Goal: Book appointment/travel/reservation

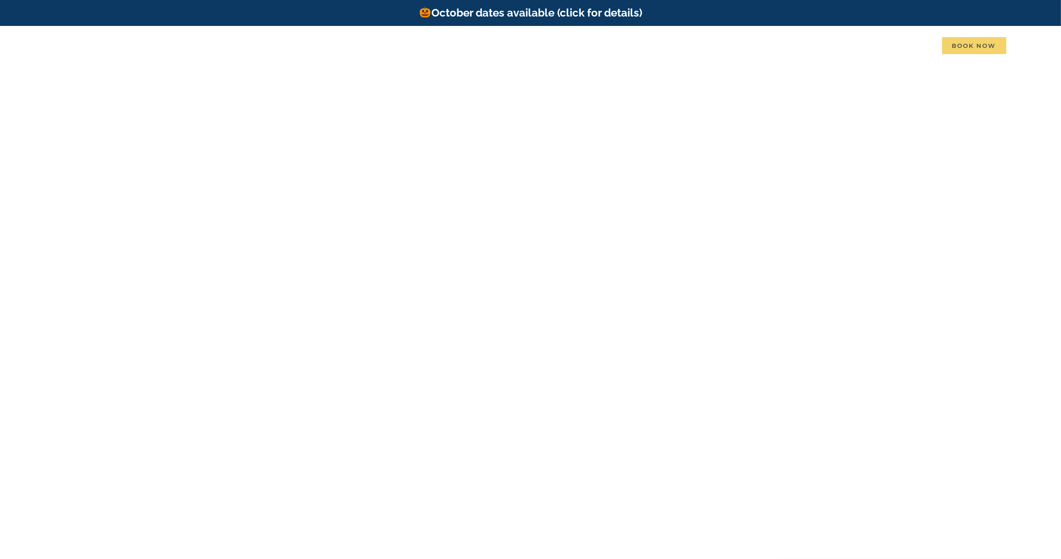
click at [953, 42] on span "Book Now" at bounding box center [974, 45] width 64 height 17
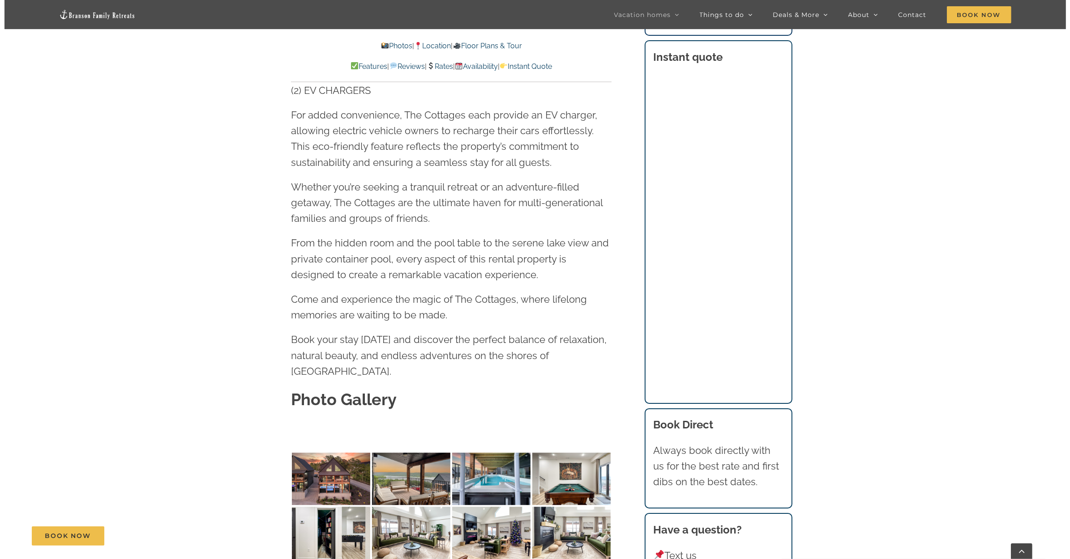
scroll to position [2774, 0]
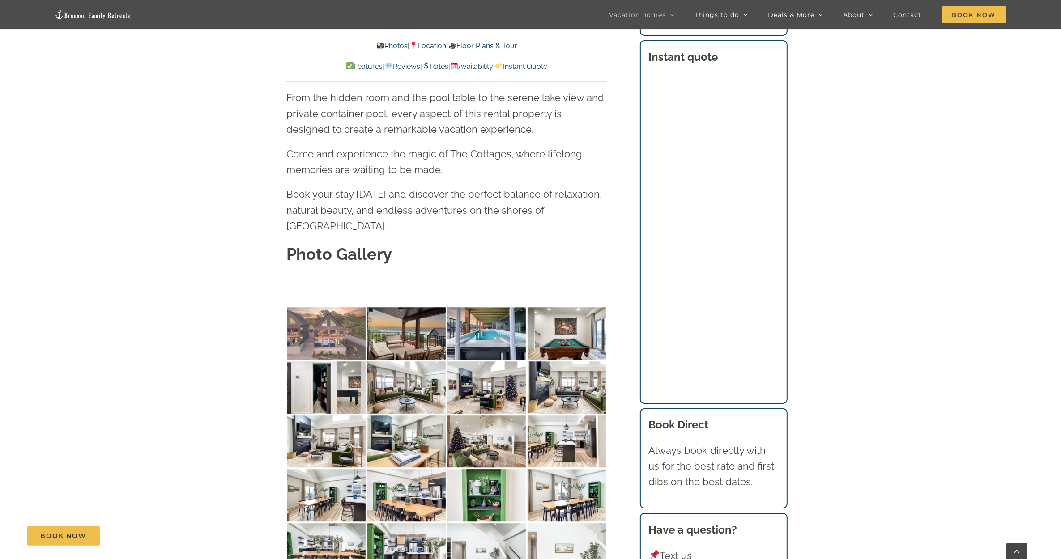
click at [315, 307] on img at bounding box center [326, 333] width 78 height 52
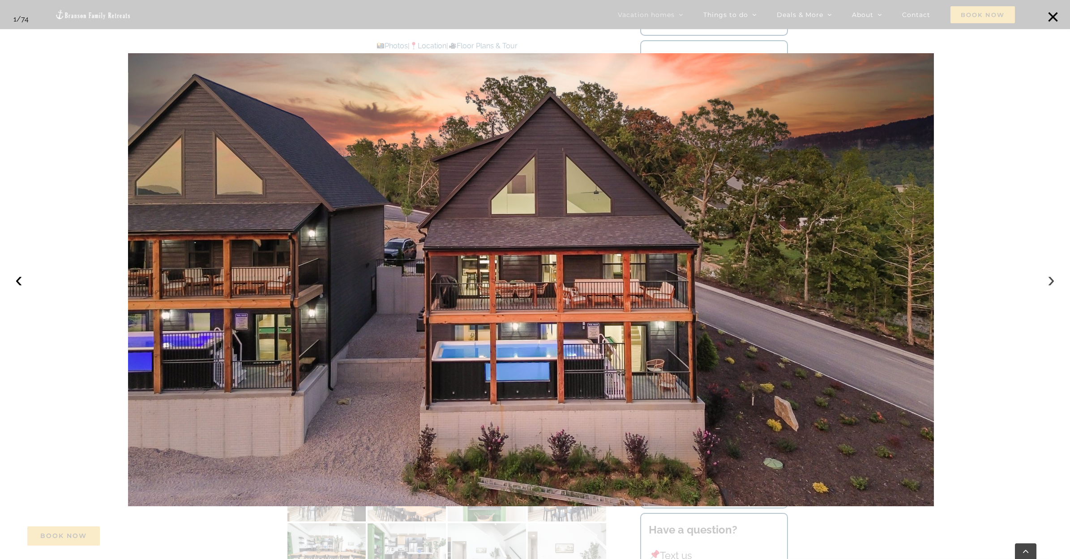
click at [1048, 283] on button "›" at bounding box center [1051, 280] width 20 height 20
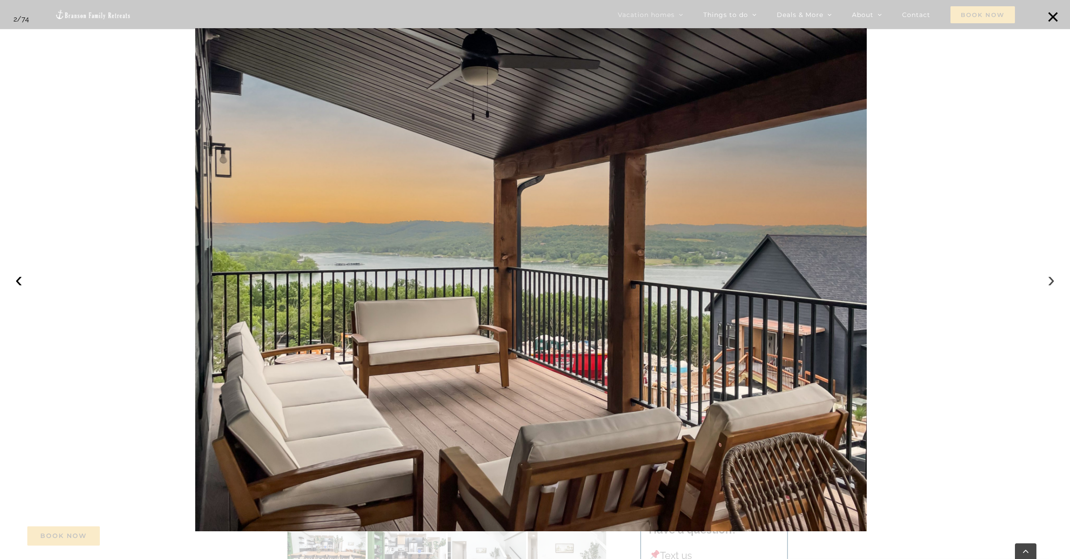
click at [1048, 283] on button "›" at bounding box center [1051, 280] width 20 height 20
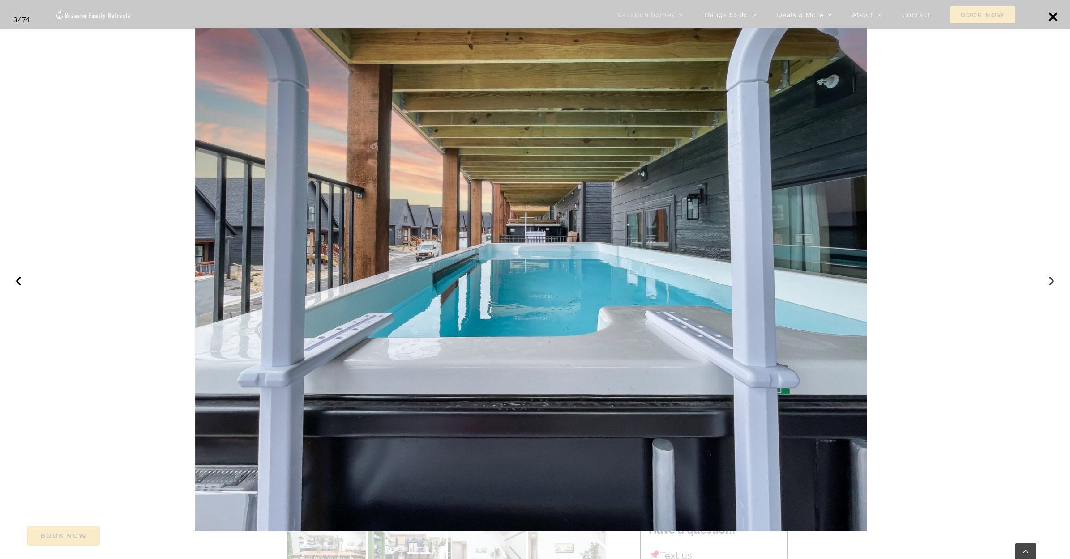
click at [1048, 283] on button "›" at bounding box center [1051, 280] width 20 height 20
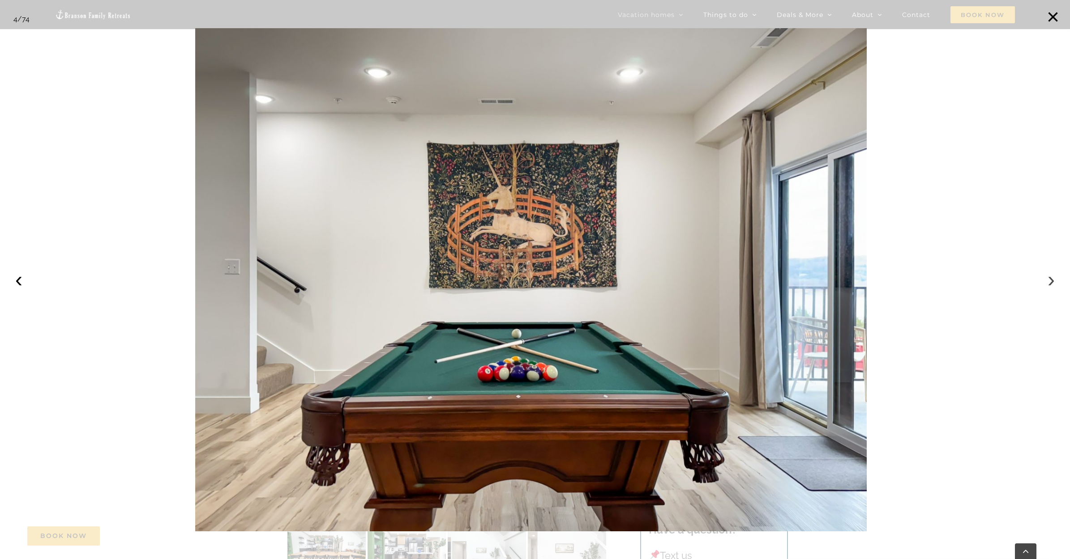
click at [1048, 283] on button "›" at bounding box center [1051, 280] width 20 height 20
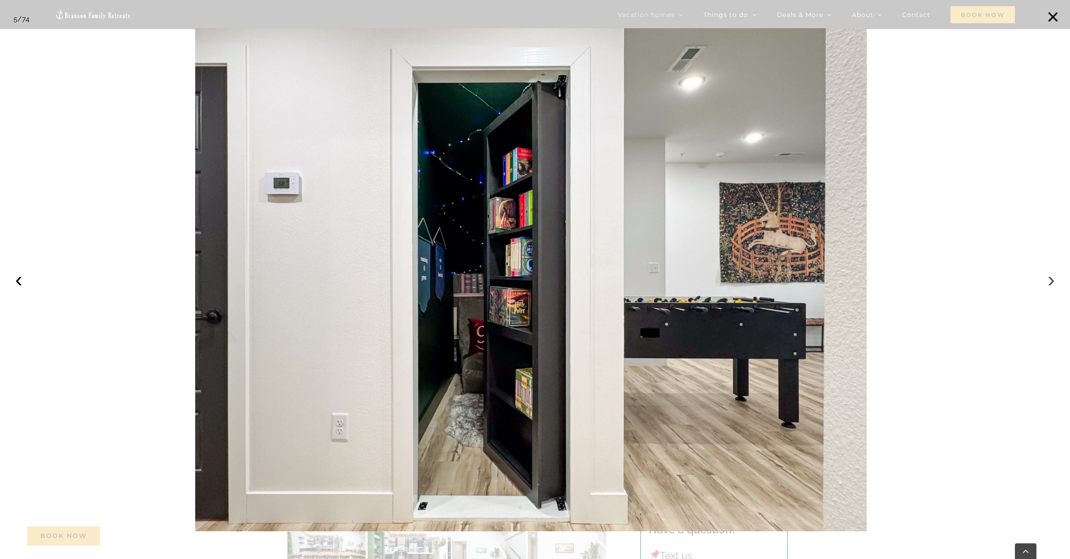
click at [1048, 283] on button "›" at bounding box center [1051, 280] width 20 height 20
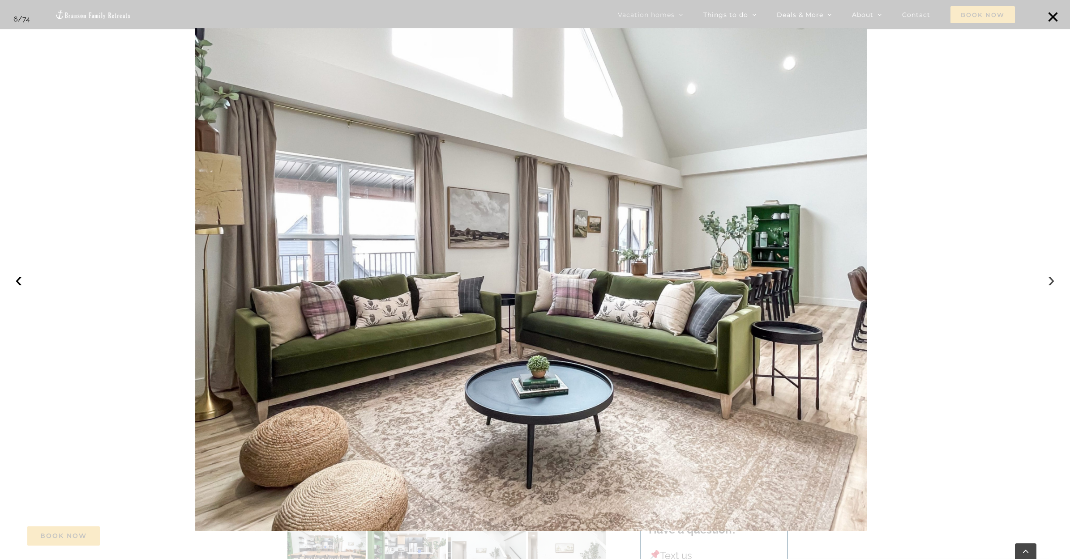
click at [1048, 283] on button "›" at bounding box center [1051, 280] width 20 height 20
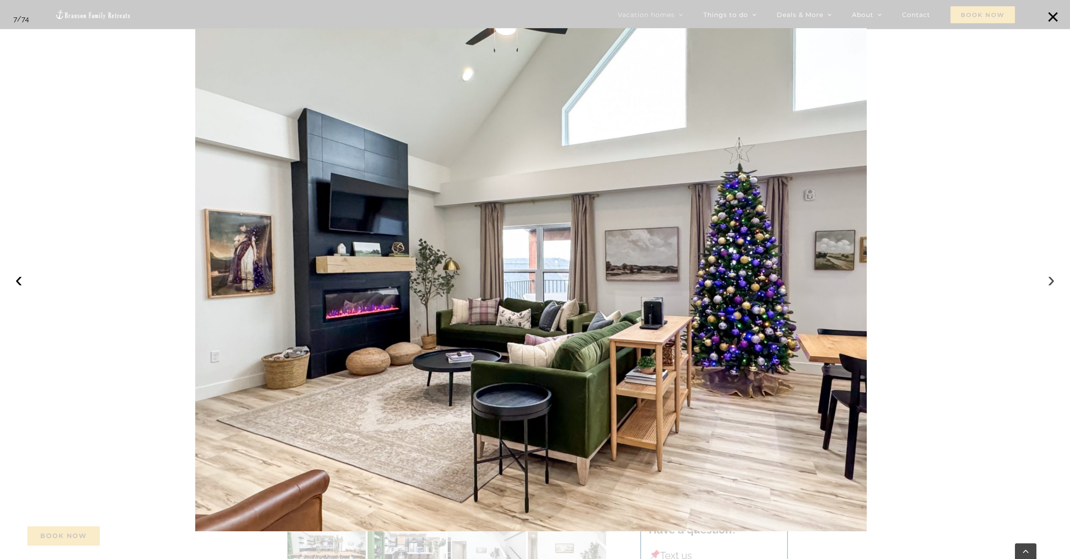
click at [1048, 283] on button "›" at bounding box center [1051, 280] width 20 height 20
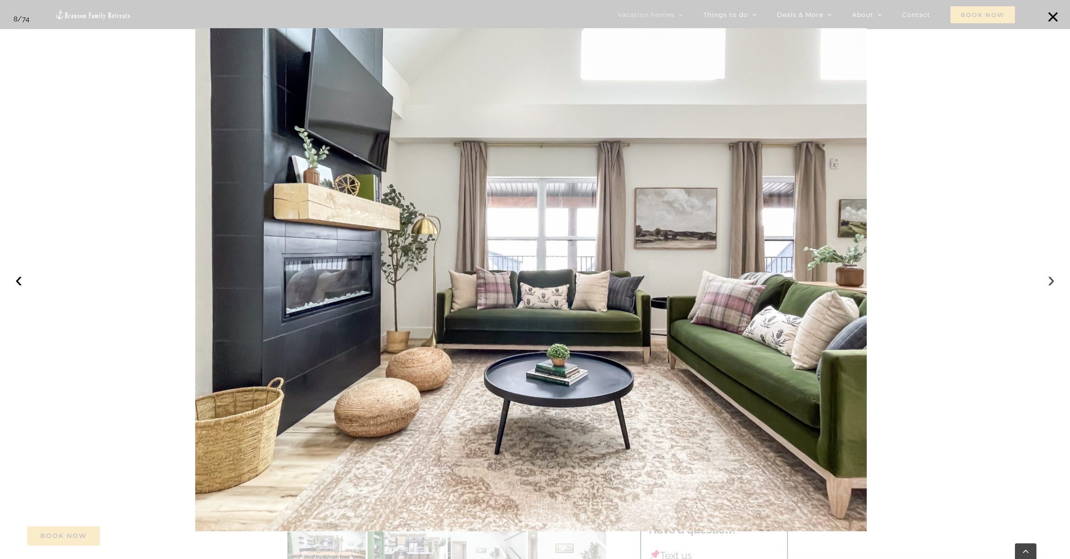
click at [1048, 283] on button "›" at bounding box center [1051, 280] width 20 height 20
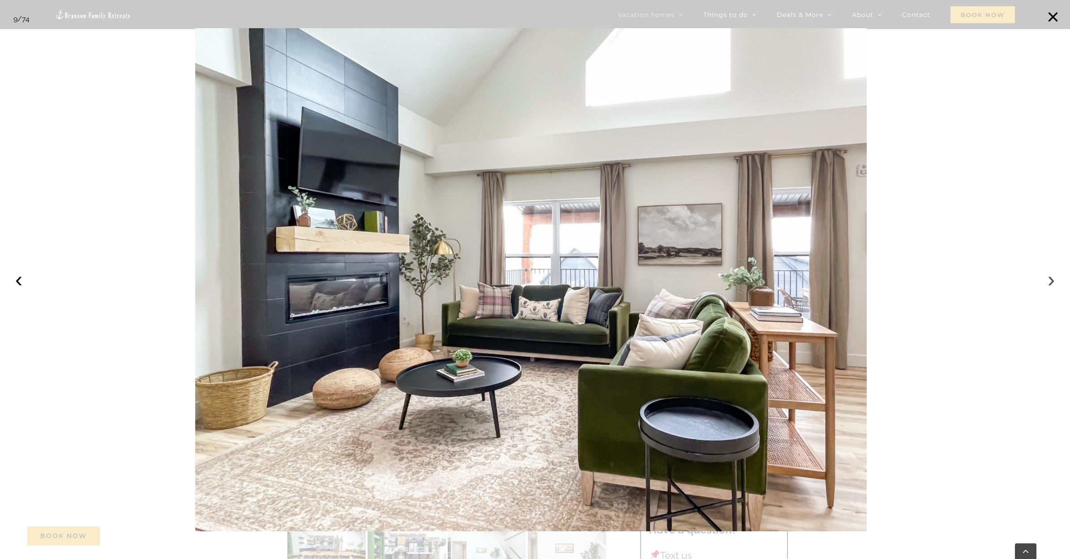
click at [1048, 283] on button "›" at bounding box center [1051, 280] width 20 height 20
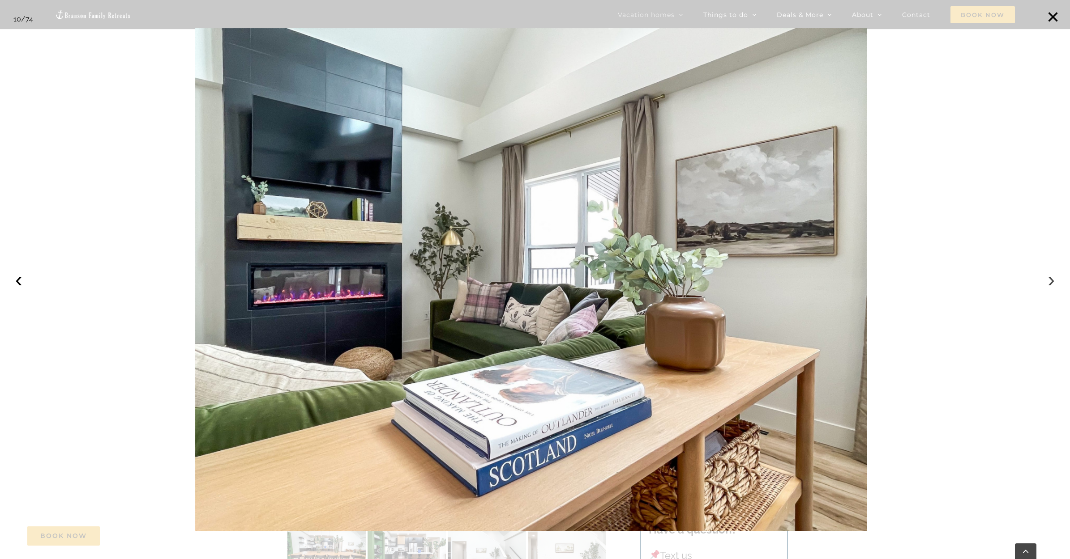
click at [1048, 283] on button "›" at bounding box center [1051, 280] width 20 height 20
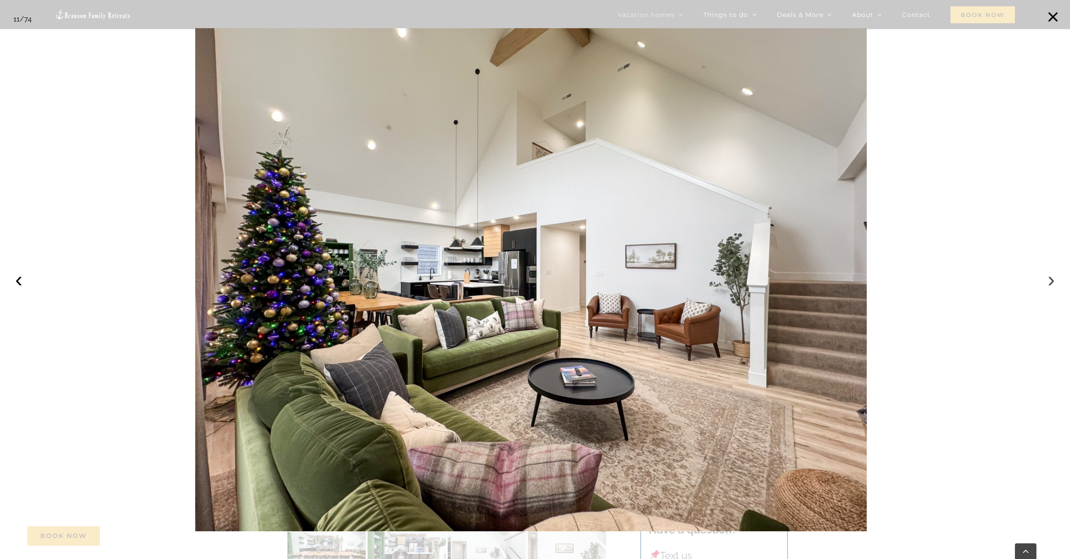
click at [1048, 283] on button "›" at bounding box center [1051, 280] width 20 height 20
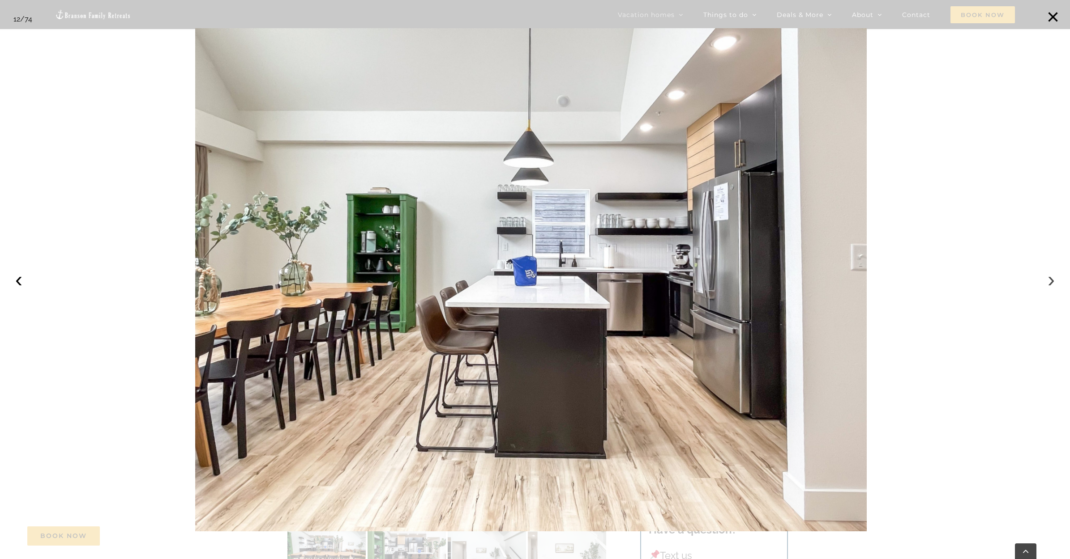
click at [1048, 283] on button "›" at bounding box center [1051, 280] width 20 height 20
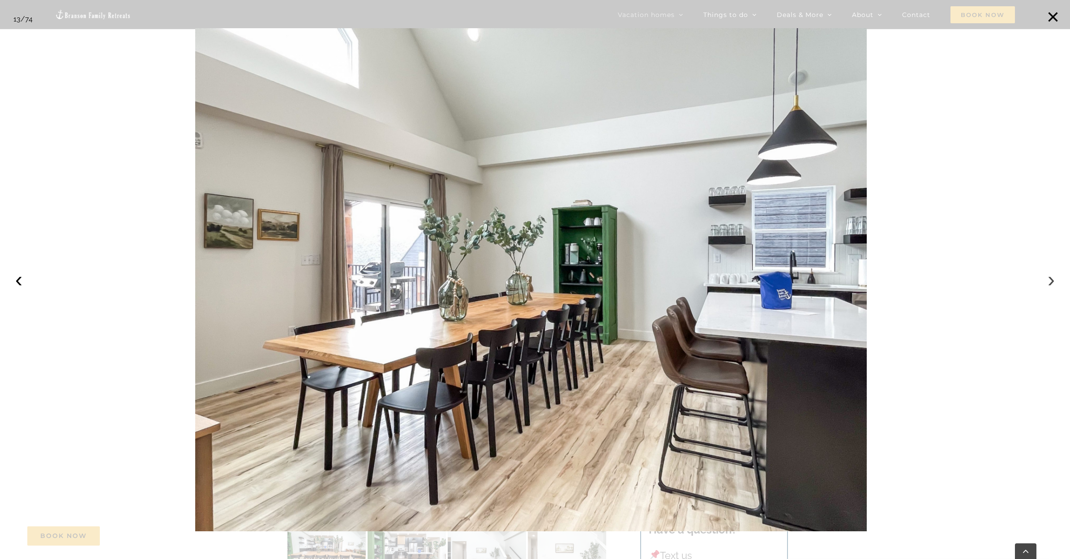
click at [1048, 283] on button "›" at bounding box center [1051, 280] width 20 height 20
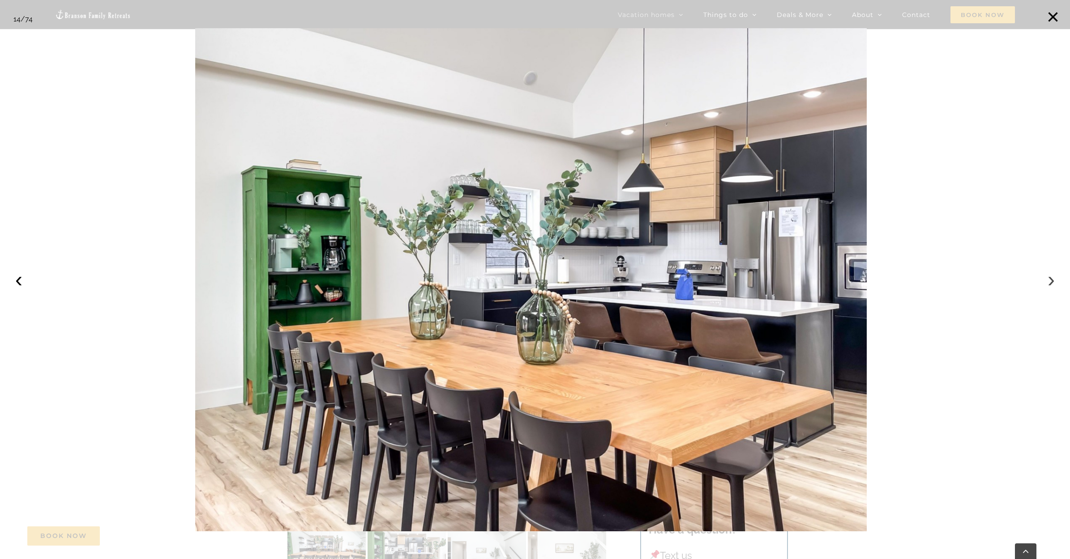
click at [1048, 283] on button "›" at bounding box center [1051, 280] width 20 height 20
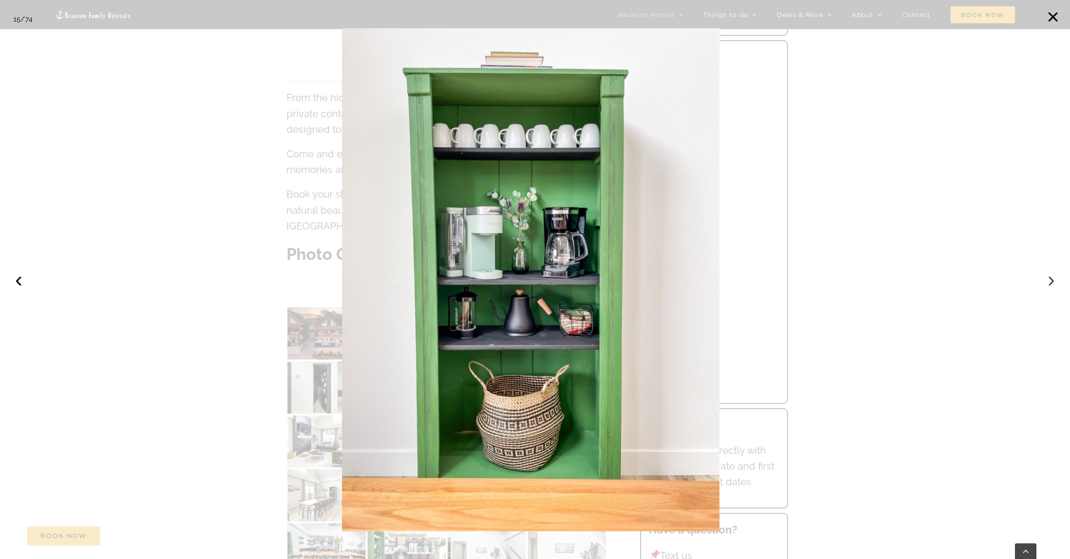
click at [1048, 283] on button "›" at bounding box center [1051, 280] width 20 height 20
